Goal: Task Accomplishment & Management: Complete application form

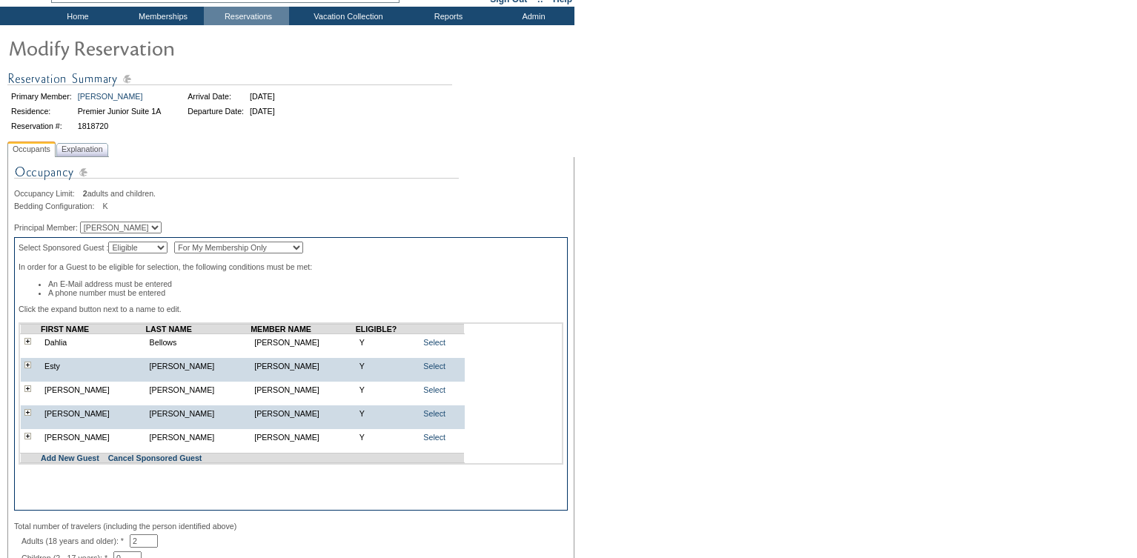
scroll to position [82, 0]
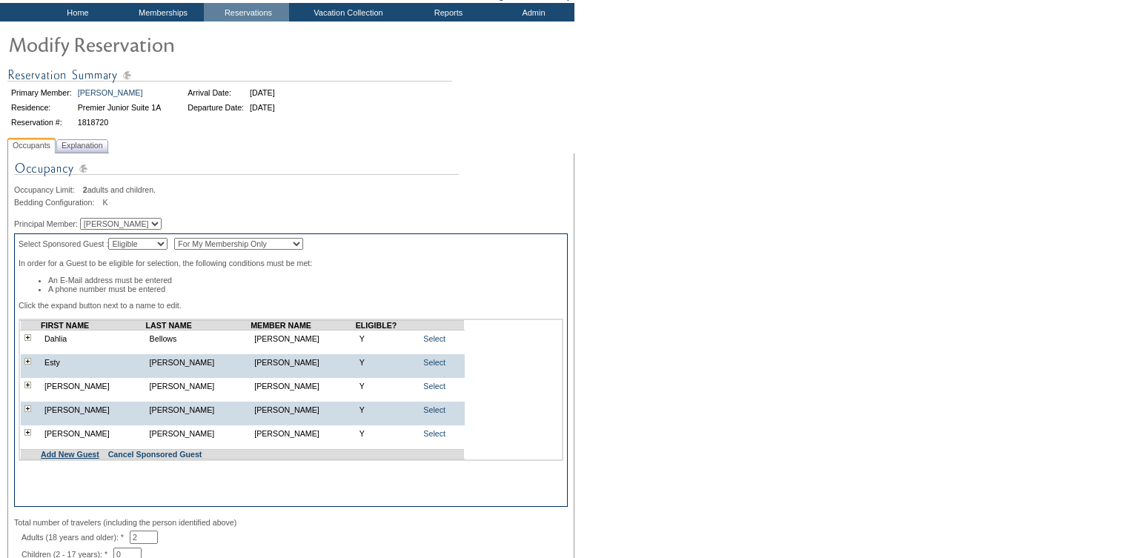
click at [80, 459] on link "Add New Guest" at bounding box center [70, 454] width 59 height 9
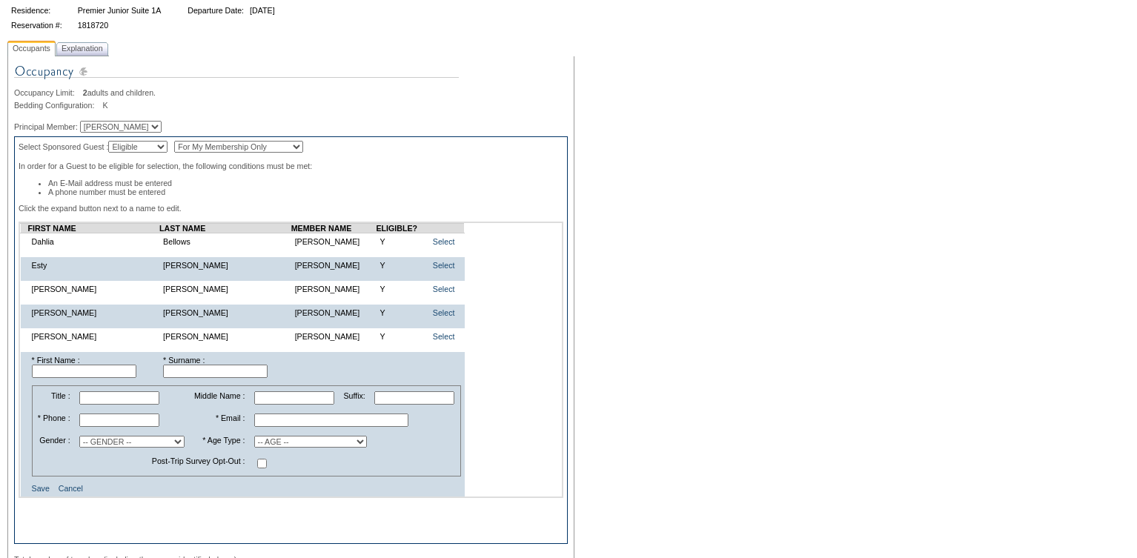
scroll to position [186, 0]
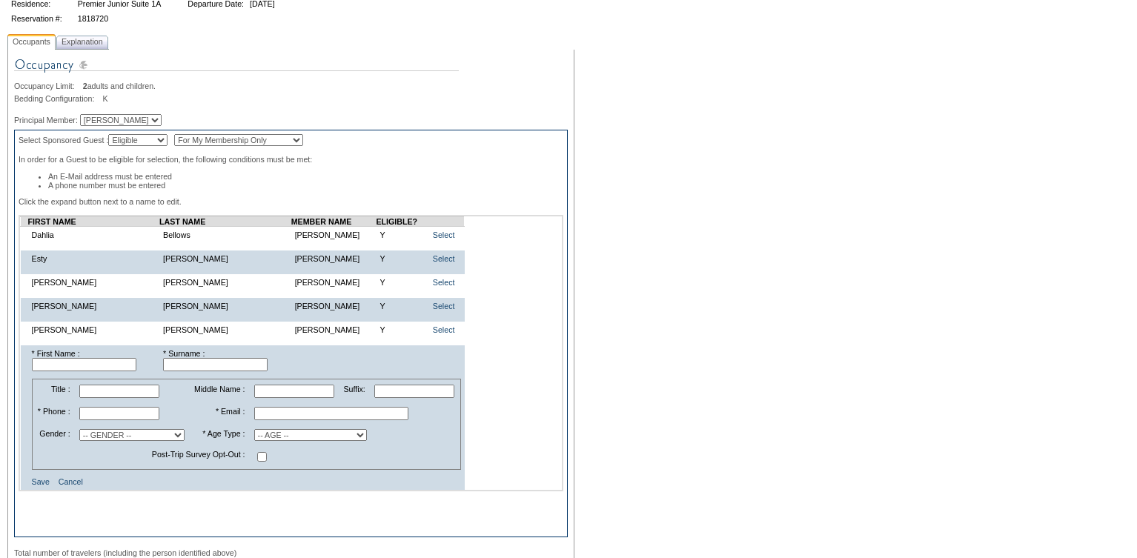
click at [62, 371] on input "text" at bounding box center [84, 364] width 104 height 13
type input "Sofia"
click at [178, 371] on input "text" at bounding box center [215, 364] width 104 height 13
paste input "[PERSON_NAME]"
type input "[PERSON_NAME]"
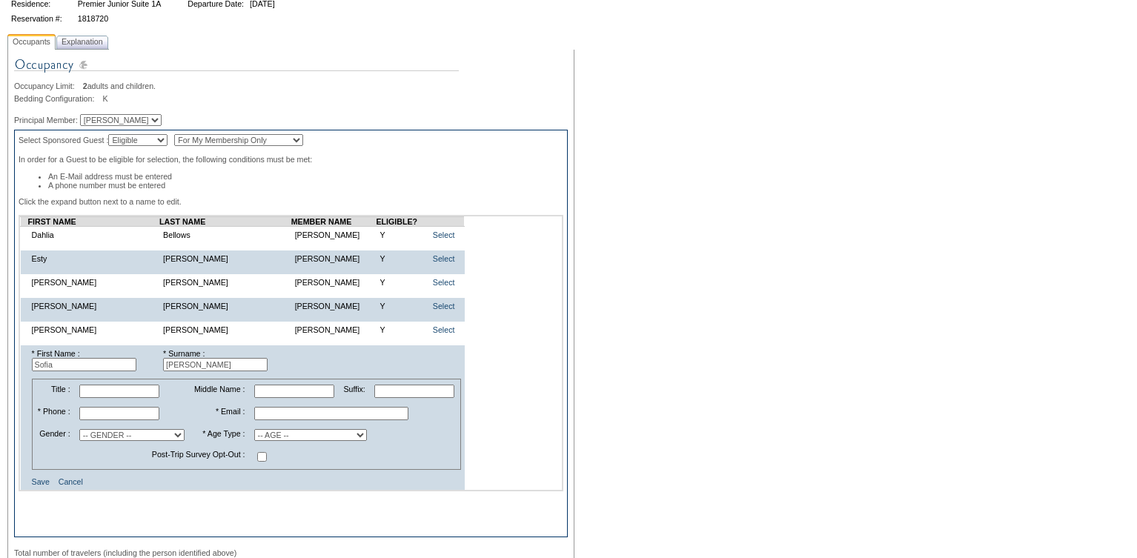
click at [116, 420] on input "text" at bounding box center [119, 413] width 80 height 13
paste input "[PHONE_NUMBER]"
type input "[PHONE_NUMBER]"
click at [263, 420] on input "text" at bounding box center [331, 413] width 154 height 13
paste input "[EMAIL_ADDRESS][DOMAIN_NAME]"
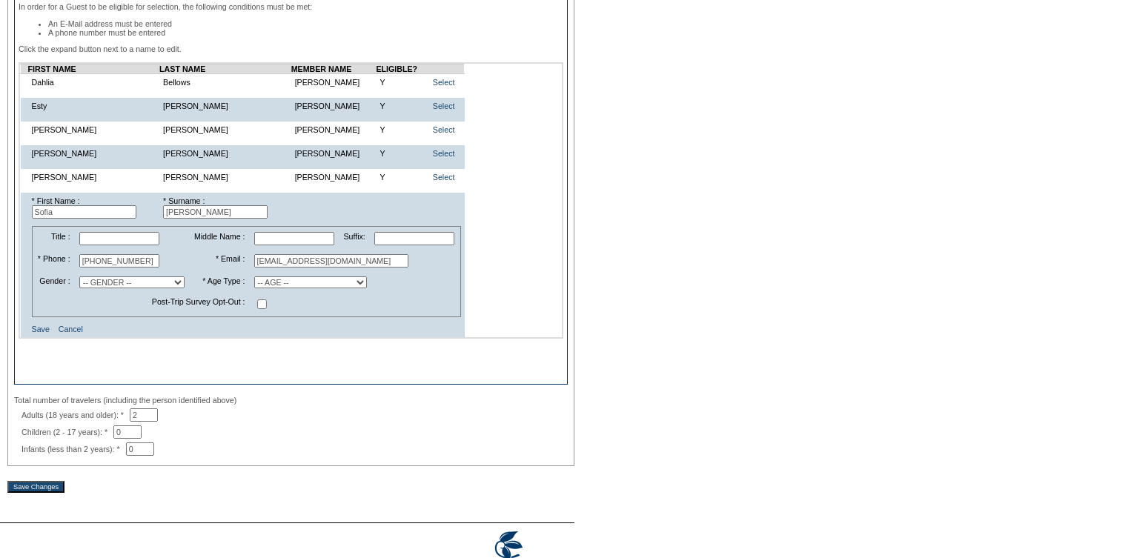
scroll to position [342, 0]
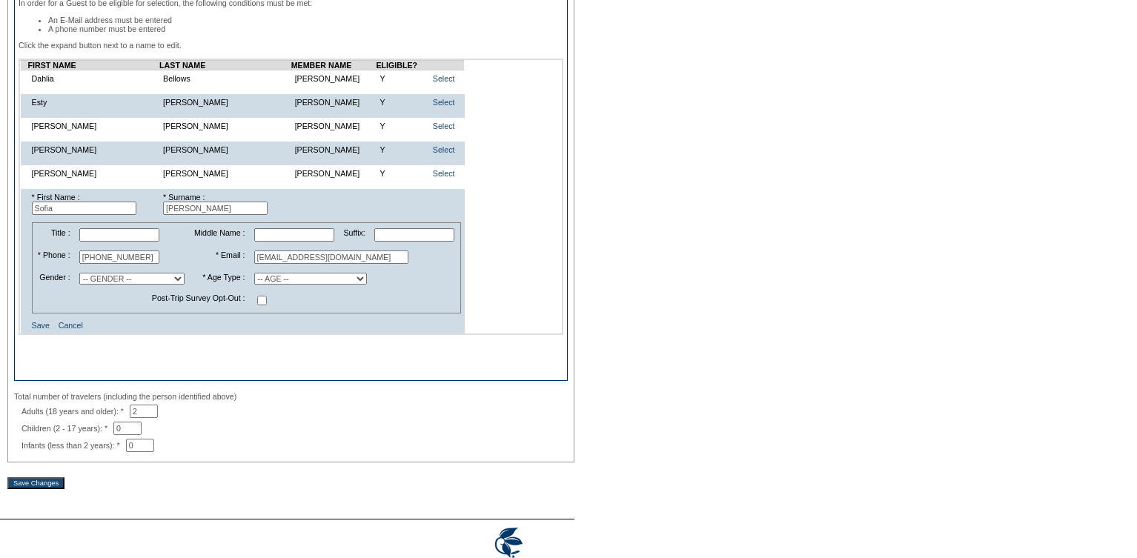
type input "[EMAIL_ADDRESS][DOMAIN_NAME]"
click at [329, 284] on select "-- AGE -- Adult (23 years and older) Young Adult (18 - 22 years) Child (2 - 17 …" at bounding box center [310, 279] width 113 height 12
select select "A"
click at [43, 330] on link "Save" at bounding box center [41, 325] width 18 height 9
